Goal: Information Seeking & Learning: Learn about a topic

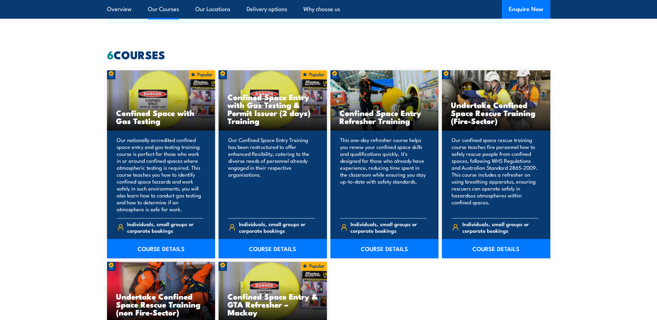
scroll to position [520, 0]
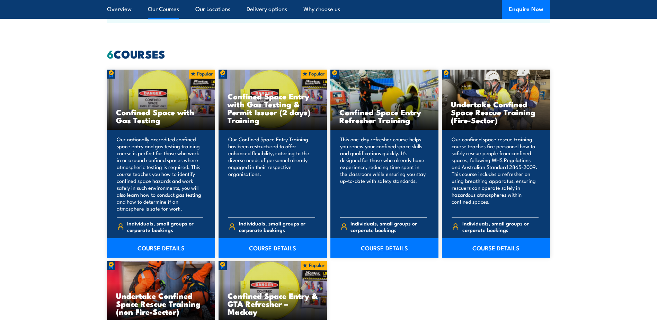
click at [382, 251] on link "COURSE DETAILS" at bounding box center [385, 247] width 108 height 19
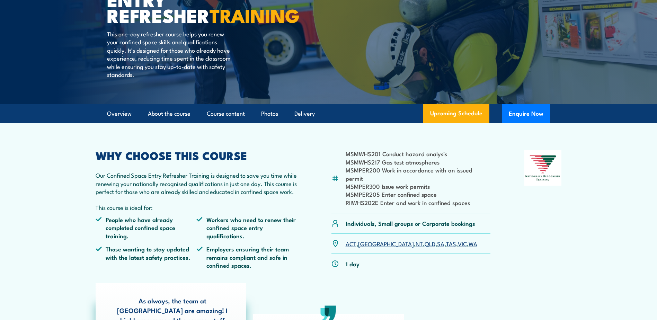
scroll to position [104, 0]
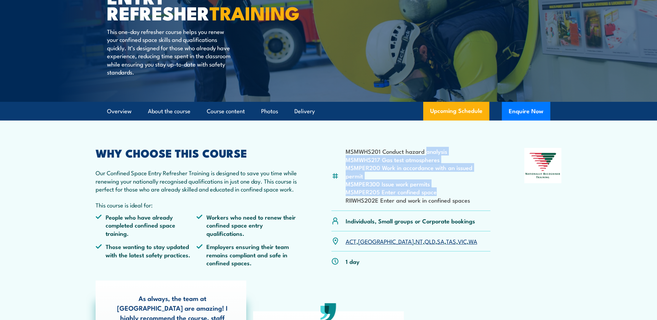
drag, startPoint x: 428, startPoint y: 151, endPoint x: 461, endPoint y: 188, distance: 49.4
click at [461, 188] on ul "MSMWHS201 Conduct hazard analysis MSMWHS217 Gas test atmospheres MSMPER200 Work…" at bounding box center [418, 175] width 145 height 57
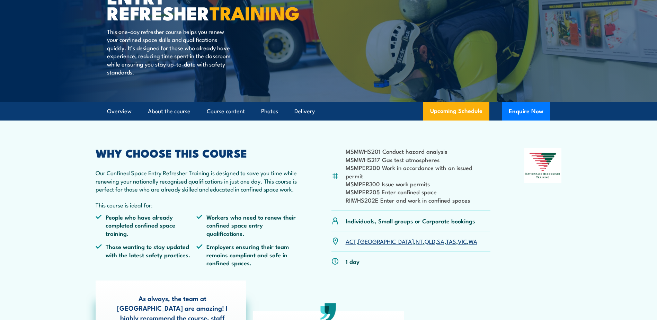
drag, startPoint x: 461, startPoint y: 188, endPoint x: 491, endPoint y: 192, distance: 30.0
click at [491, 192] on div "MSMWHS201 Conduct hazard analysis MSMWHS217 Gas test atmospheres MSMPER200 Work…" at bounding box center [411, 179] width 159 height 63
drag, startPoint x: 488, startPoint y: 192, endPoint x: 338, endPoint y: 185, distance: 150.2
click at [338, 185] on div "MSMWHS201 Conduct hazard analysis MSMWHS217 Gas test atmospheres MSMPER200 Work…" at bounding box center [411, 179] width 159 height 63
click at [489, 196] on li "RIIWHS202E Enter and work in confined spaces" at bounding box center [418, 200] width 145 height 8
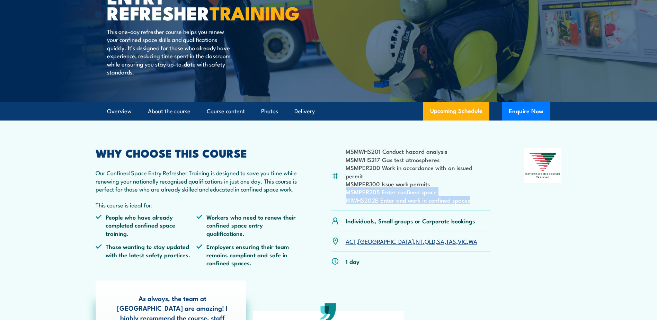
drag, startPoint x: 485, startPoint y: 191, endPoint x: 341, endPoint y: 185, distance: 144.6
click at [341, 185] on div "MSMWHS201 Conduct hazard analysis MSMWHS217 Gas test atmospheres MSMPER200 Work…" at bounding box center [411, 179] width 159 height 63
drag, startPoint x: 341, startPoint y: 185, endPoint x: 295, endPoint y: 190, distance: 45.6
click at [295, 190] on p "Our Confined Space Entry Refresher Training is designed to save you time while …" at bounding box center [197, 181] width 202 height 24
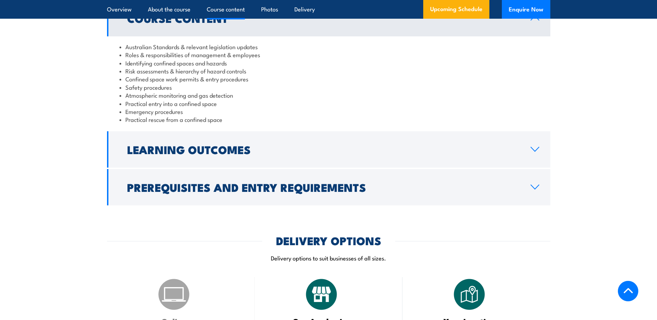
scroll to position [762, 0]
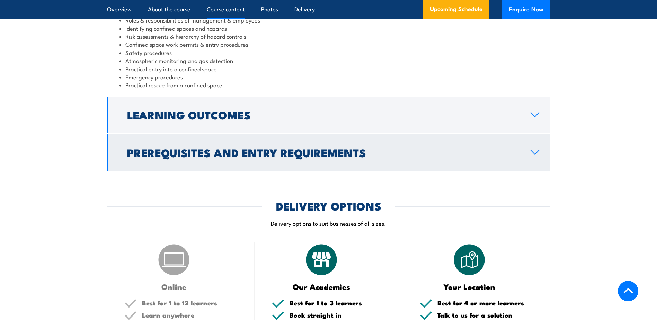
click at [349, 161] on link "Prerequisites and Entry Requirements" at bounding box center [329, 152] width 444 height 36
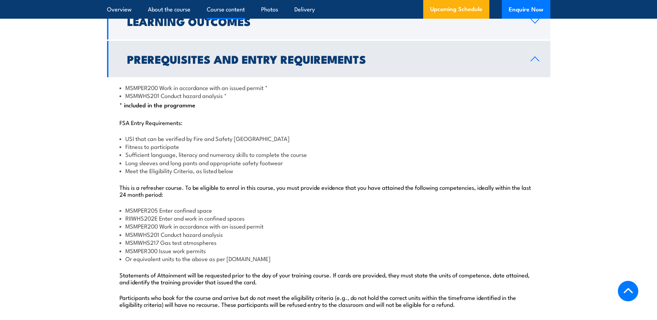
scroll to position [797, 0]
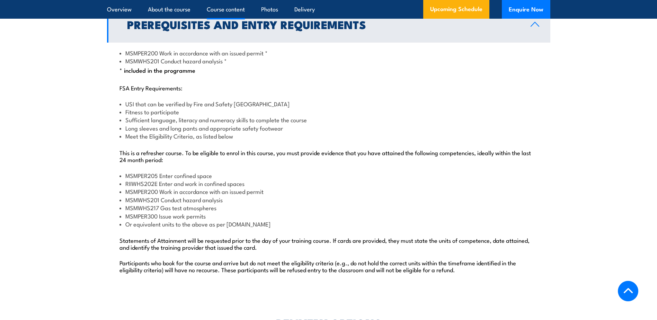
drag, startPoint x: 292, startPoint y: 57, endPoint x: 291, endPoint y: 72, distance: 15.3
click at [291, 72] on div "MSMPER200 Work in accordance with an issued permit * MSMWHS201 Conduct hazard a…" at bounding box center [329, 166] width 444 height 246
drag, startPoint x: 291, startPoint y: 72, endPoint x: 324, endPoint y: 87, distance: 36.8
click at [324, 87] on p "FSA Entry Requirements:" at bounding box center [329, 87] width 419 height 7
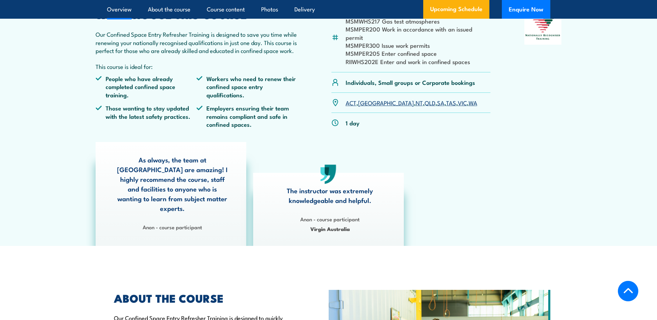
scroll to position [0, 0]
